Goal: Navigation & Orientation: Find specific page/section

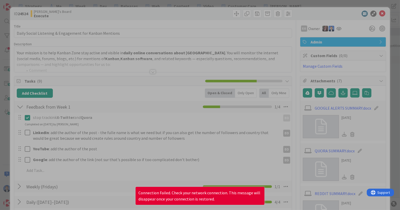
click at [201, 35] on div at bounding box center [200, 105] width 400 height 210
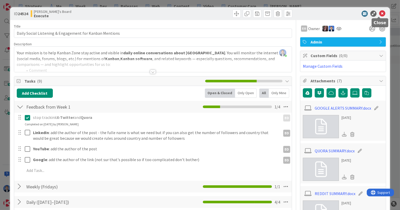
click at [379, 15] on icon at bounding box center [382, 14] width 6 height 6
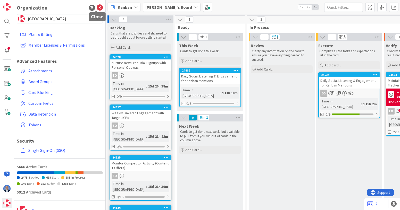
click at [97, 8] on icon at bounding box center [100, 8] width 6 height 6
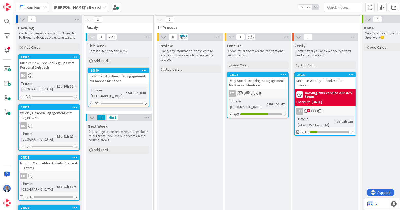
click at [114, 75] on div "Daily Social Listening & Engagement for Kanban Mentions" at bounding box center [118, 78] width 61 height 11
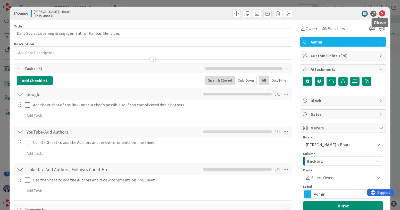
click at [379, 14] on icon at bounding box center [382, 14] width 6 height 6
